Goal: Task Accomplishment & Management: Use online tool/utility

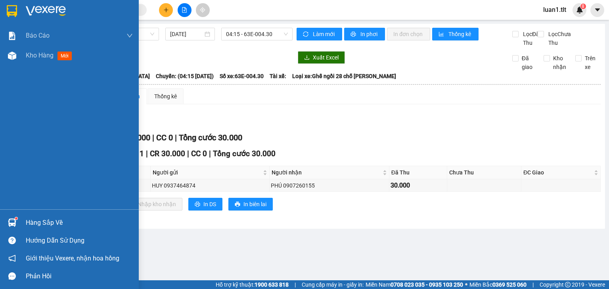
click at [33, 221] on div "Hàng sắp về" at bounding box center [79, 223] width 107 height 12
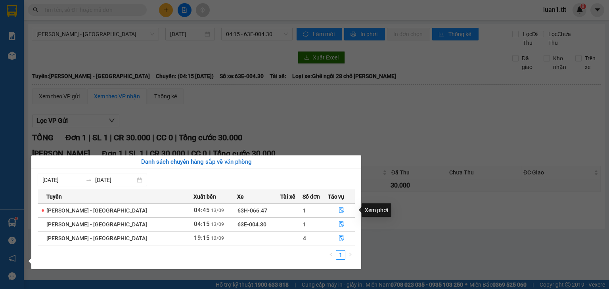
click at [348, 216] on td at bounding box center [341, 210] width 27 height 14
click at [345, 212] on button "button" at bounding box center [341, 210] width 26 height 13
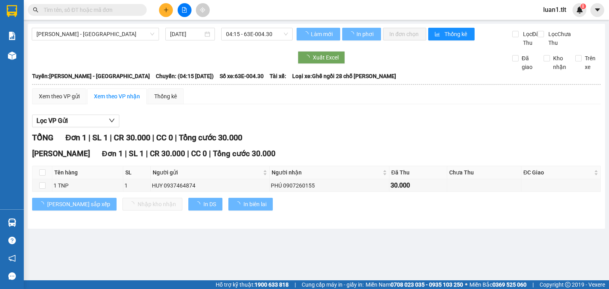
click at [373, 144] on div "TỔNG Đơn 1 | SL 1 | CR 30.000 | CC 0 | Tổng cước 30.000" at bounding box center [316, 138] width 568 height 12
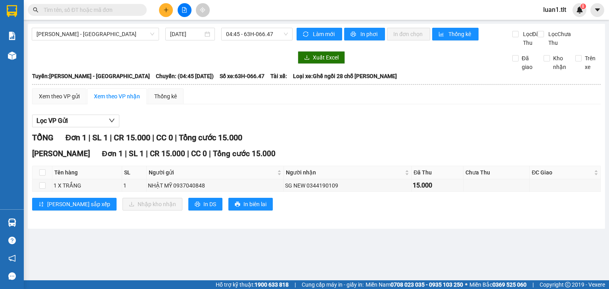
drag, startPoint x: 364, startPoint y: 140, endPoint x: 40, endPoint y: 201, distance: 330.3
click at [364, 140] on div "Lọc VP Gửi TỔNG Đơn 1 | SL 1 | CR 15.000 | CC 0 | Tổng cước 15.000 [PERSON_NAM…" at bounding box center [316, 166] width 568 height 110
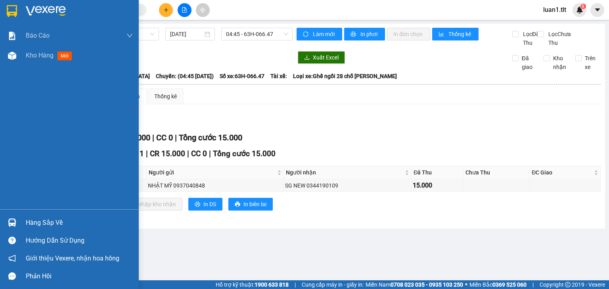
click at [54, 222] on div "Hàng sắp về" at bounding box center [79, 223] width 107 height 12
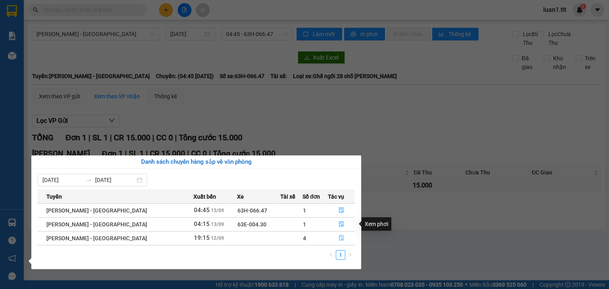
click at [335, 235] on button "button" at bounding box center [341, 238] width 26 height 13
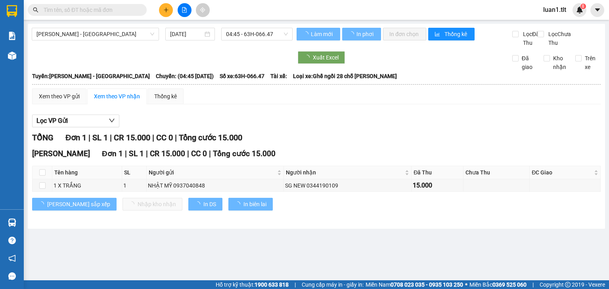
type input "[DATE]"
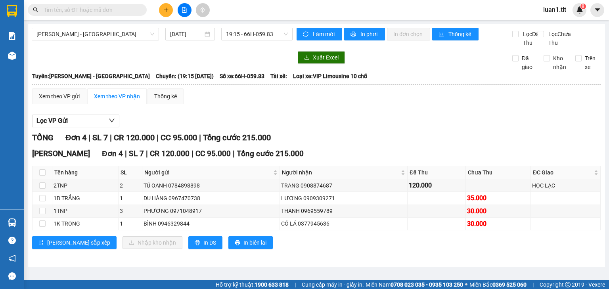
click at [360, 140] on div "TỔNG Đơn 4 | SL 7 | CR 120.000 | CC 95.000 | Tổng cước 215.000" at bounding box center [316, 138] width 568 height 12
click at [43, 177] on label at bounding box center [42, 172] width 6 height 9
click at [43, 176] on input "checkbox" at bounding box center [42, 172] width 6 height 6
checkbox input "true"
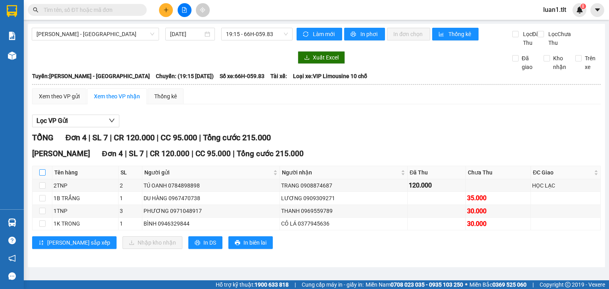
checkbox input "true"
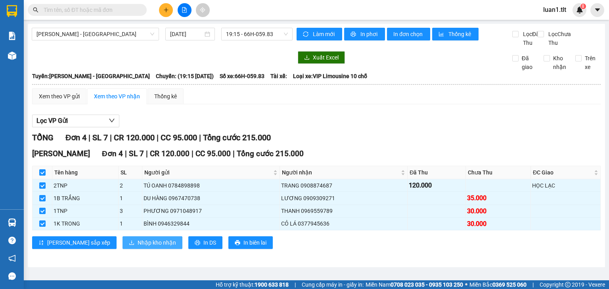
drag, startPoint x: 124, startPoint y: 256, endPoint x: 128, endPoint y: 252, distance: 5.3
click at [124, 254] on div "[PERSON_NAME] 4 | SL 7 | CR 120.000 | CC 95.000 | Tổng cước 215.000 Tên hàng SL…" at bounding box center [316, 201] width 568 height 107
click at [142, 244] on div "[PERSON_NAME] 4 | SL 7 | CR 120.000 | CC 95.000 | Tổng cước 215.000 Tên hàng SL…" at bounding box center [316, 201] width 568 height 107
click at [140, 246] on span "Nhập kho nhận" at bounding box center [157, 242] width 38 height 9
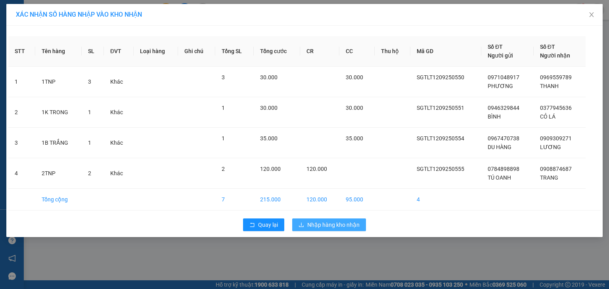
click at [337, 223] on span "Nhập hàng kho nhận" at bounding box center [333, 224] width 52 height 9
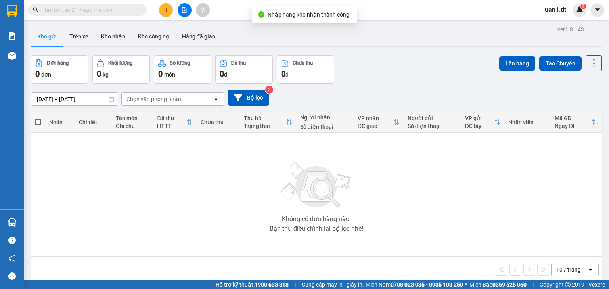
click at [61, 218] on div "Không có đơn hàng nào. Bạn thử điều chỉnh lại bộ lọc nhé!" at bounding box center [316, 194] width 563 height 119
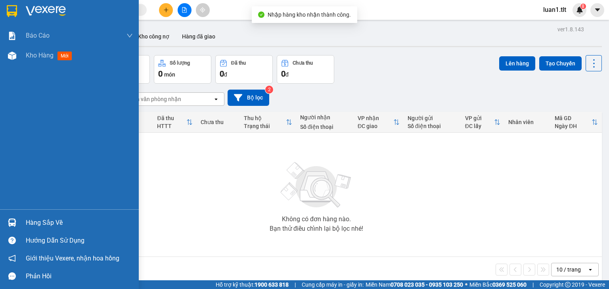
click at [25, 219] on div "Hàng sắp về" at bounding box center [69, 223] width 139 height 18
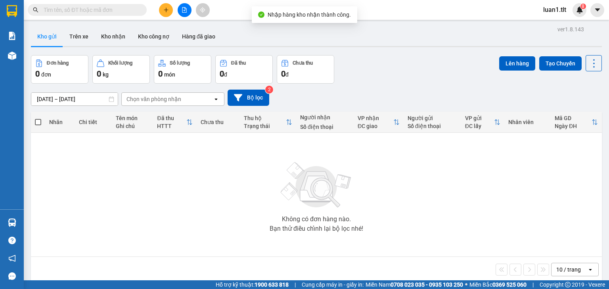
drag, startPoint x: 249, startPoint y: 110, endPoint x: 165, endPoint y: 75, distance: 91.4
click at [246, 108] on section "Kết quả tìm kiếm ( 0 ) Bộ lọc Ngày tạo đơn gần nhất No Data luan1.tlt 8 Báo cáo…" at bounding box center [304, 144] width 609 height 289
click at [102, 5] on span at bounding box center [87, 10] width 119 height 12
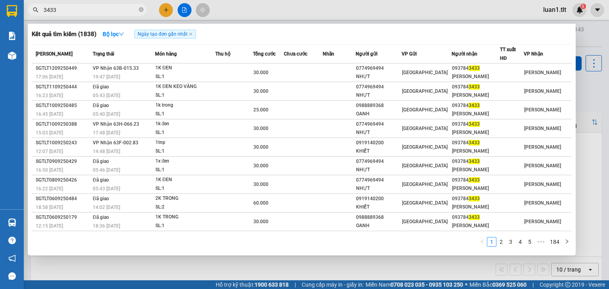
type input "3433"
